Goal: Check status: Check status

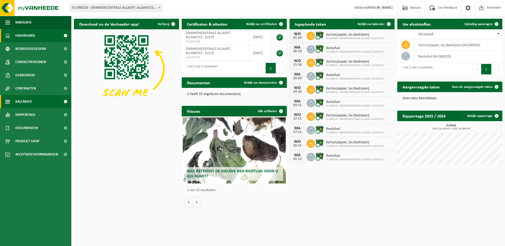
click at [20, 103] on span "Kalender" at bounding box center [23, 101] width 16 height 13
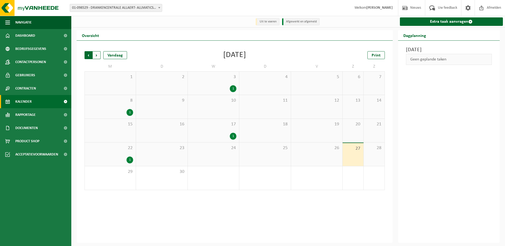
click at [96, 56] on span "Volgende" at bounding box center [97, 55] width 8 height 8
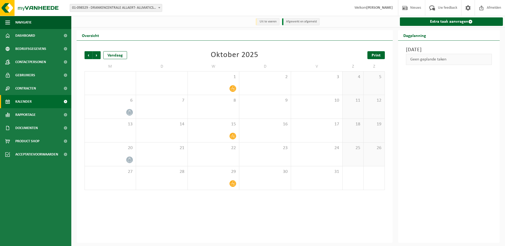
click at [373, 56] on span "Print" at bounding box center [376, 55] width 9 height 4
click at [494, 6] on span "Afmelden" at bounding box center [493, 8] width 17 height 16
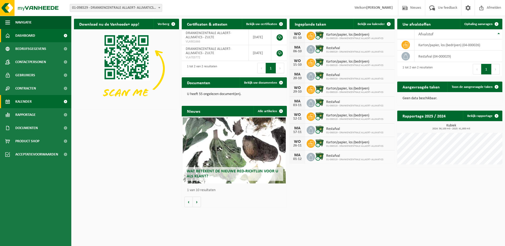
click at [30, 101] on span "Kalender" at bounding box center [23, 101] width 16 height 13
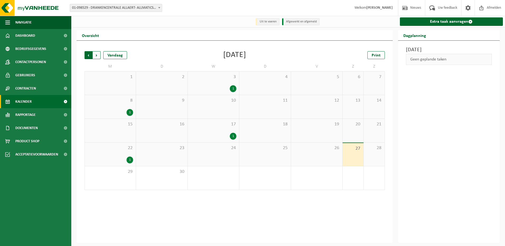
click at [99, 56] on span "Volgende" at bounding box center [97, 55] width 8 height 8
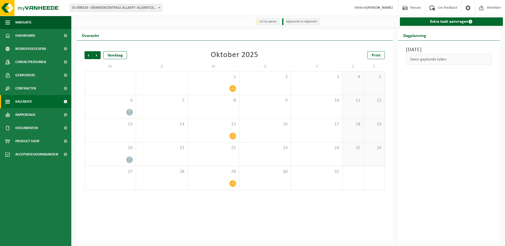
click at [99, 56] on span "Volgende" at bounding box center [97, 55] width 8 height 8
click at [493, 8] on span "Afmelden" at bounding box center [493, 8] width 17 height 16
